Goal: Task Accomplishment & Management: Use online tool/utility

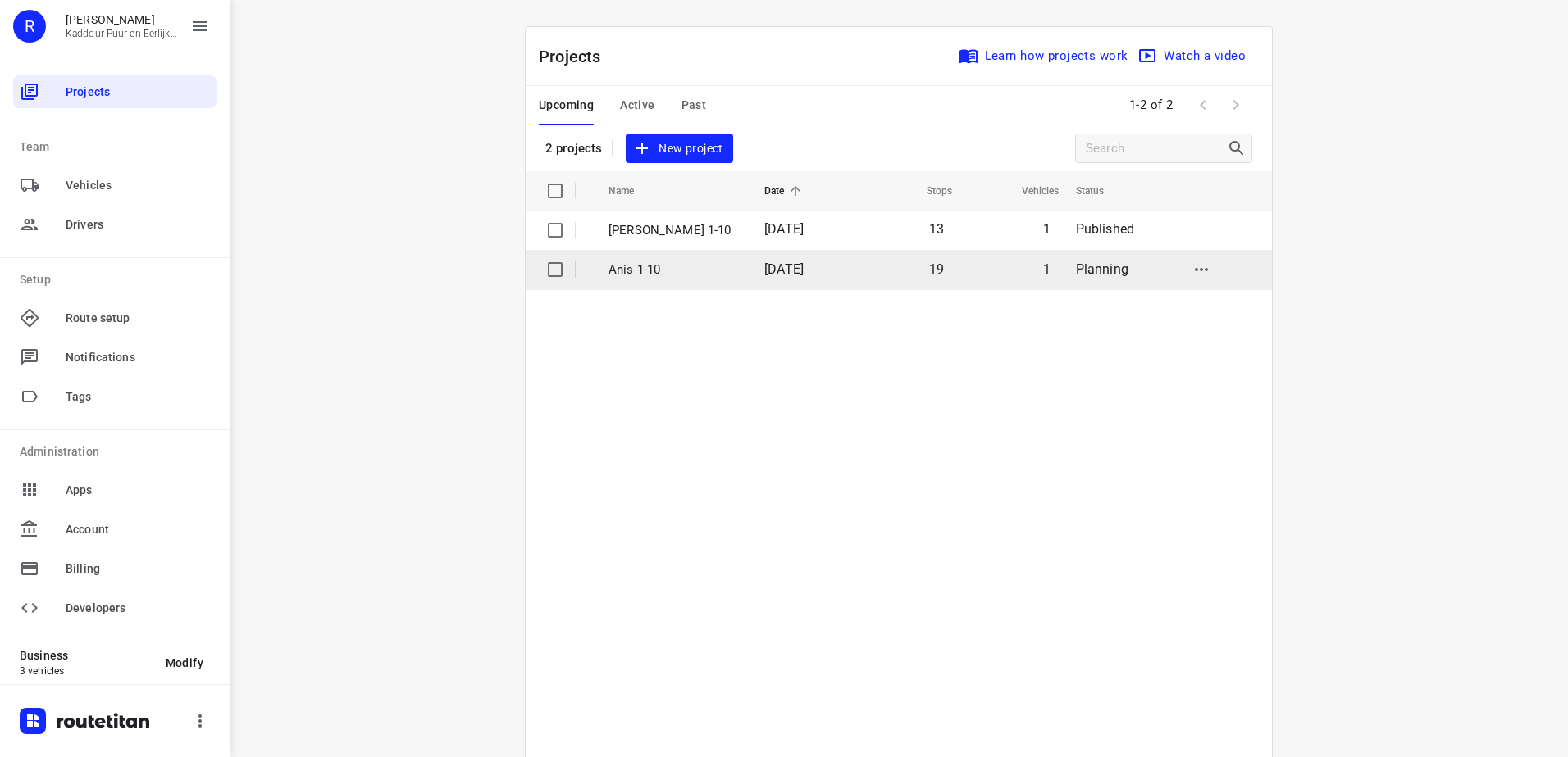
click at [656, 262] on p "Anis 1-10" at bounding box center [674, 270] width 131 height 19
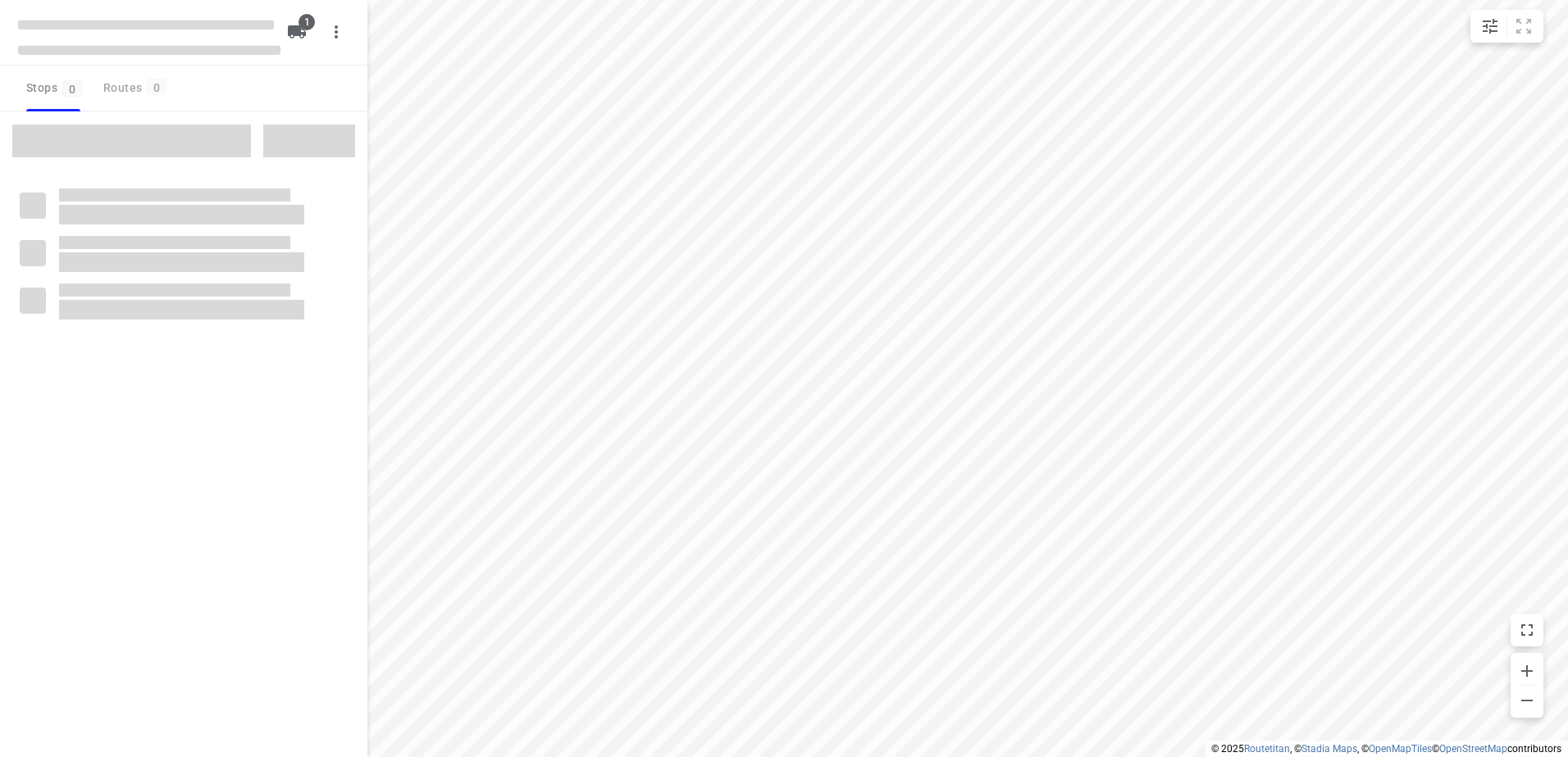
type input "distance"
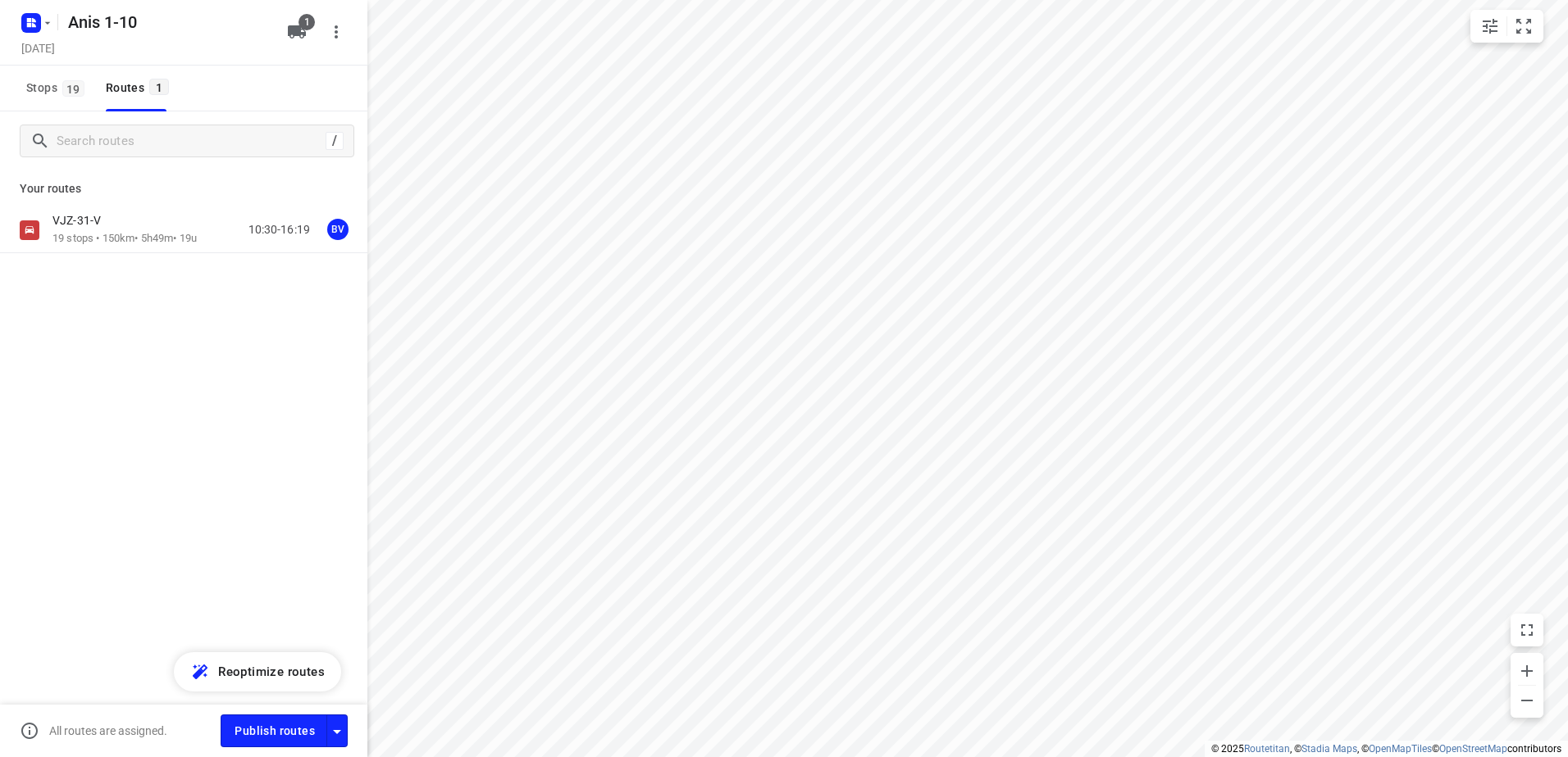
click at [145, 225] on div "VJZ-31-V" at bounding box center [125, 222] width 145 height 18
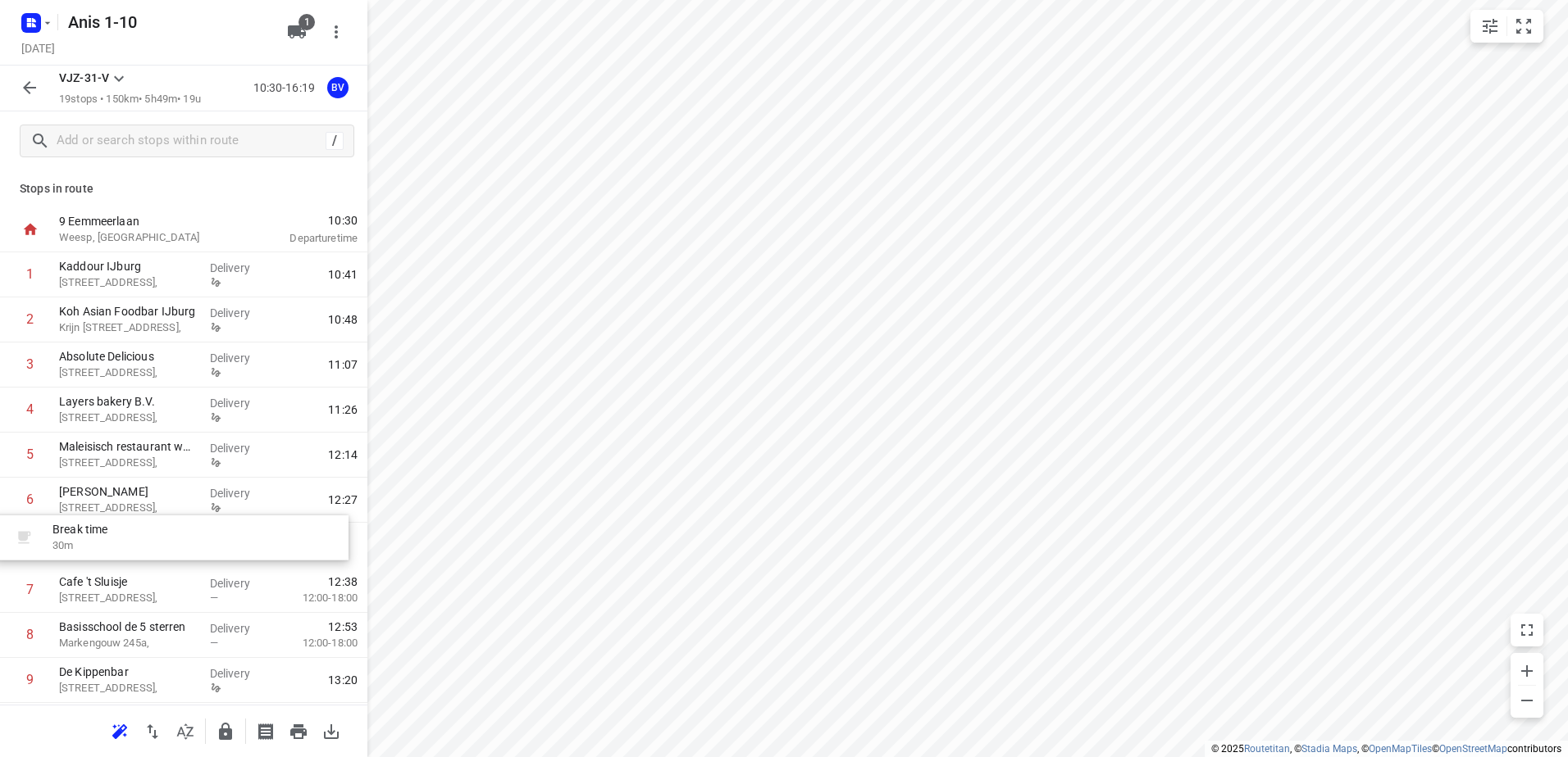
drag, startPoint x: 229, startPoint y: 455, endPoint x: 219, endPoint y: 554, distance: 99.5
click at [219, 554] on div "1 Kaddour IJburg [STREET_ADDRESS], Delivery 10:41 2 Koh Asian Foodbar IJburg Kr…" at bounding box center [184, 703] width 367 height 902
click at [33, 89] on icon "button" at bounding box center [29, 87] width 20 height 20
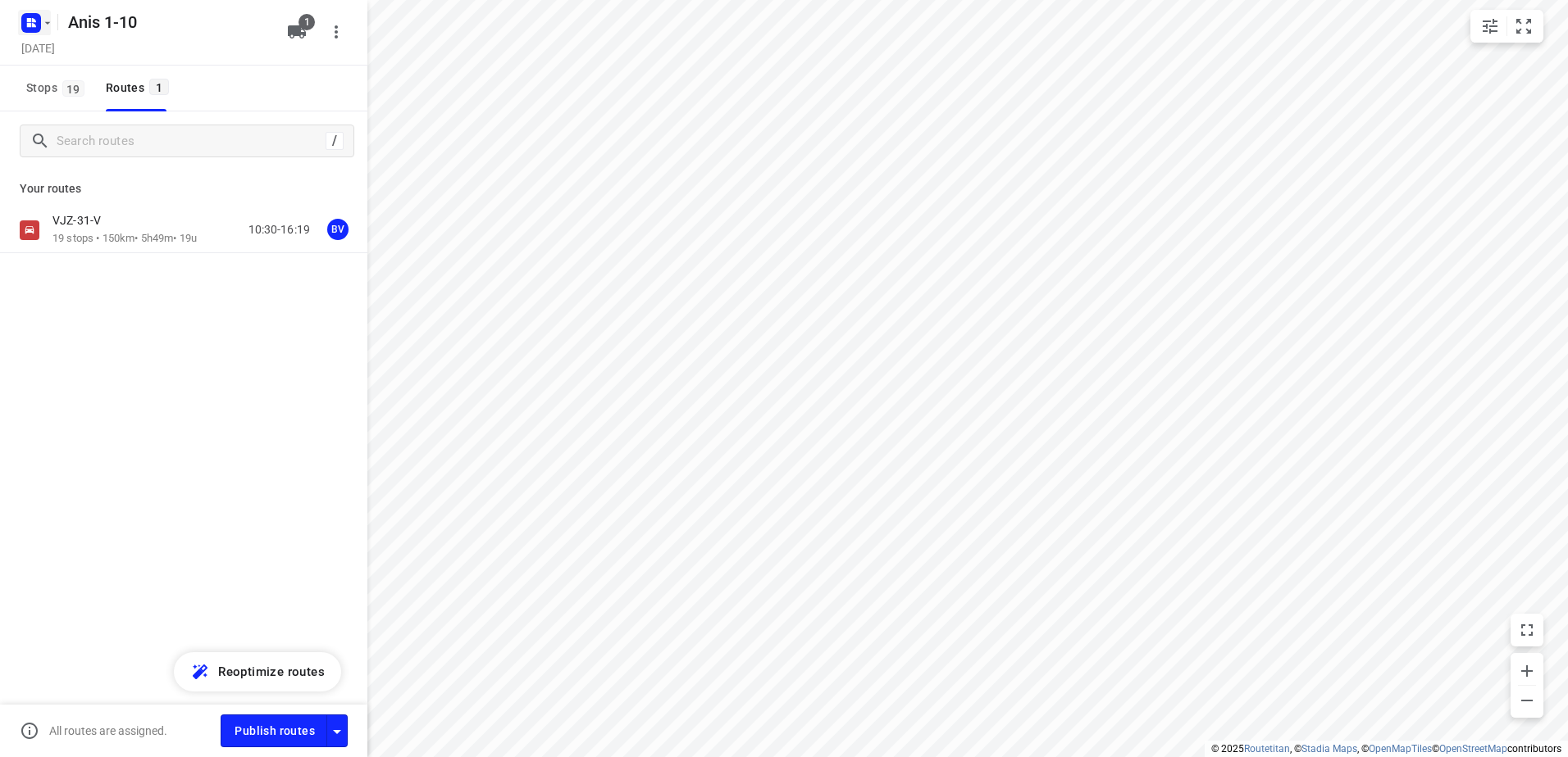
click at [34, 23] on rect "button" at bounding box center [30, 23] width 20 height 20
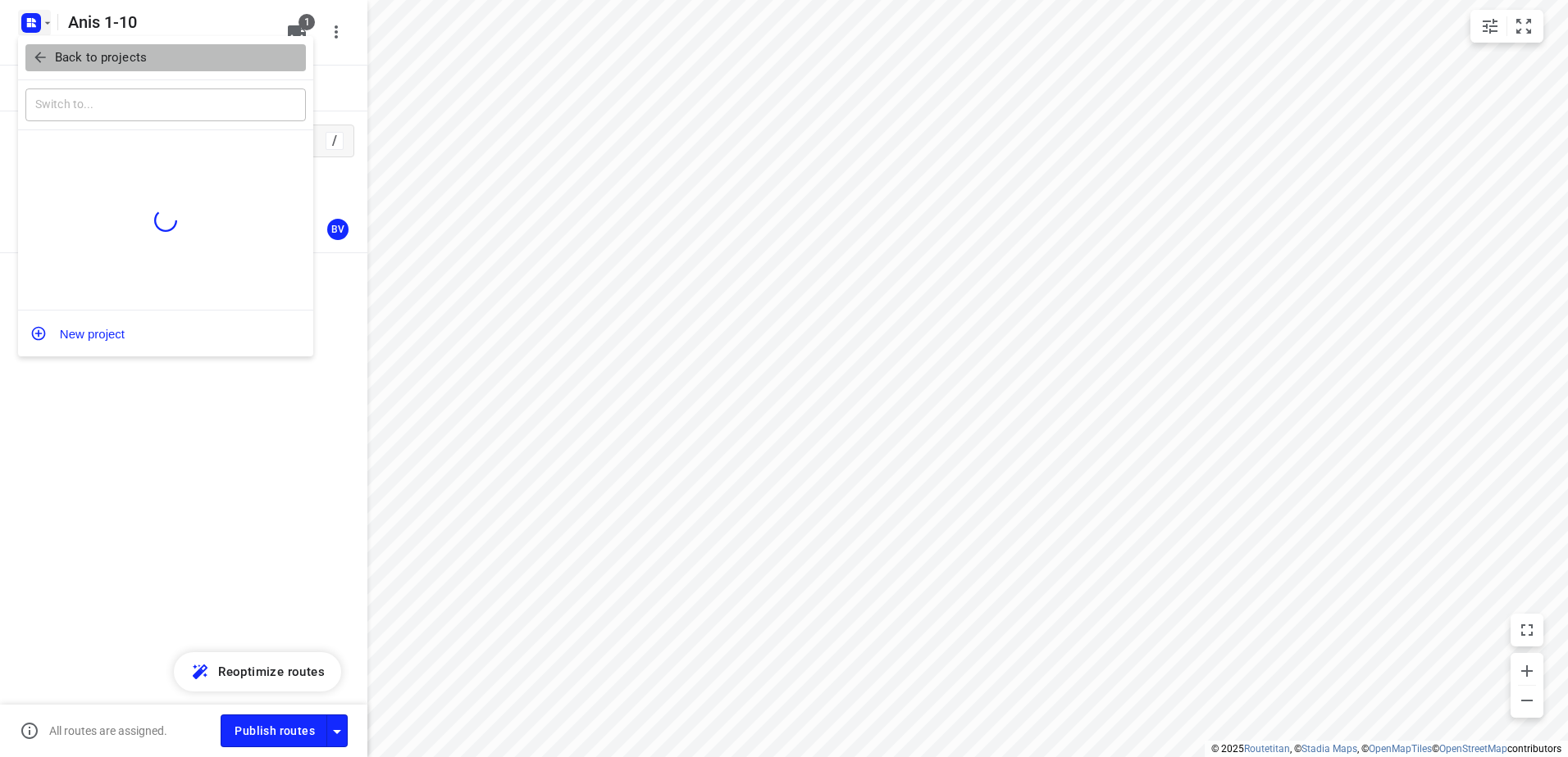
click at [83, 56] on p "Back to projects" at bounding box center [101, 58] width 92 height 19
